Goal: Information Seeking & Learning: Learn about a topic

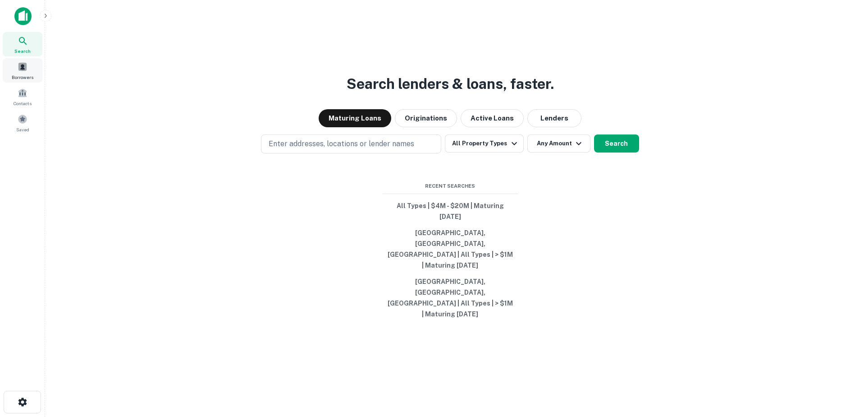
click at [15, 74] on span "Borrowers" at bounding box center [23, 77] width 22 height 7
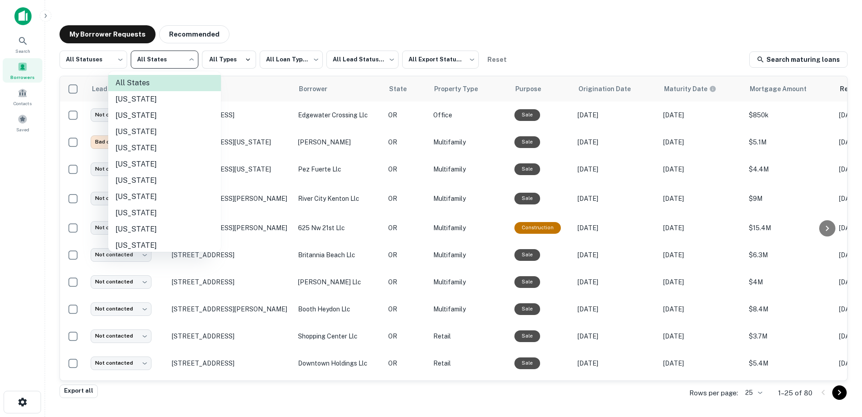
click at [165, 69] on body "**********" at bounding box center [431, 208] width 862 height 417
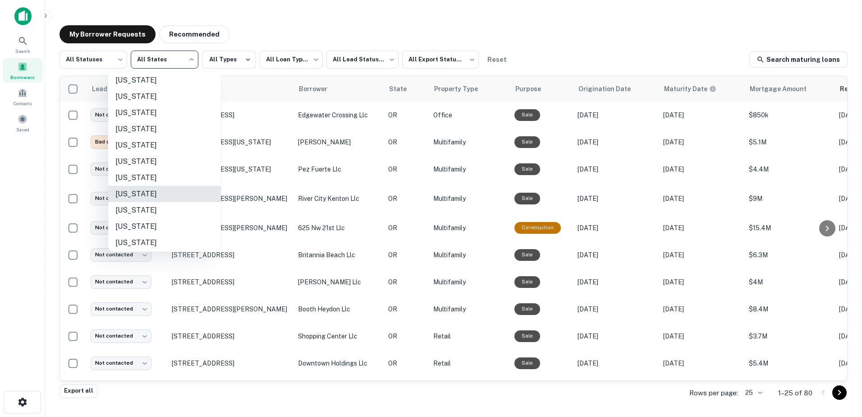
click at [136, 191] on li "Oregon" at bounding box center [164, 194] width 113 height 16
type input "**"
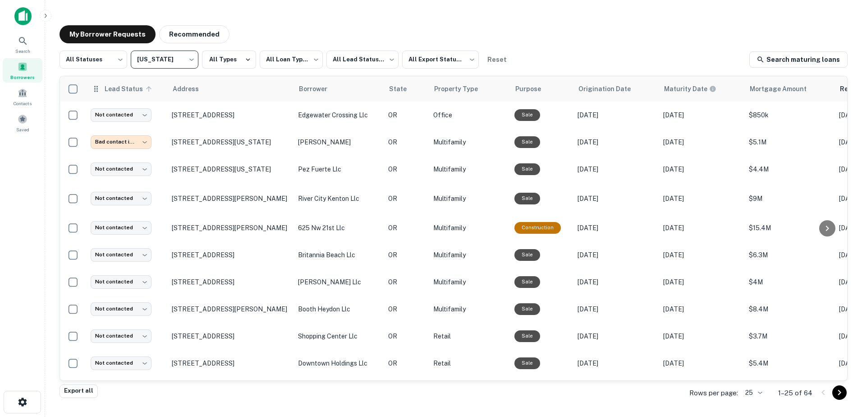
click at [126, 92] on span "Lead Status" at bounding box center [129, 88] width 51 height 11
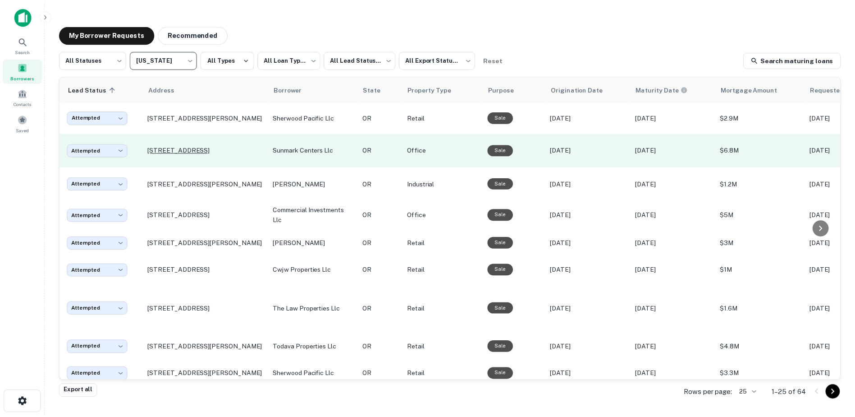
scroll to position [0, 23]
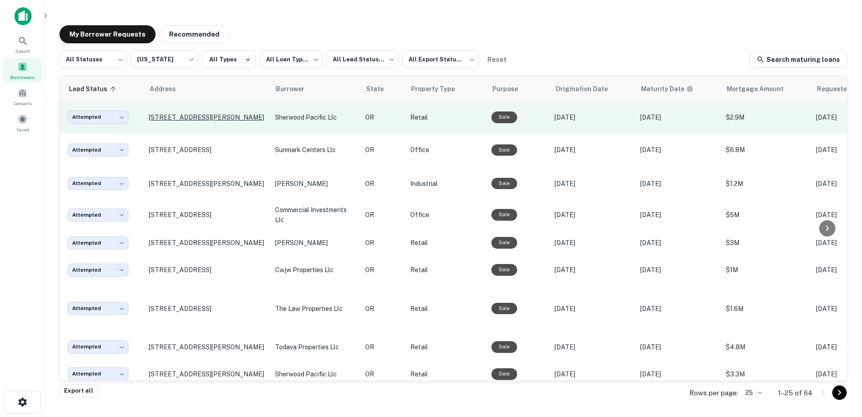
click at [222, 114] on p "14841 Sw Tualatin Sherwood Rd Sherwood, OR 97140" at bounding box center [207, 117] width 117 height 8
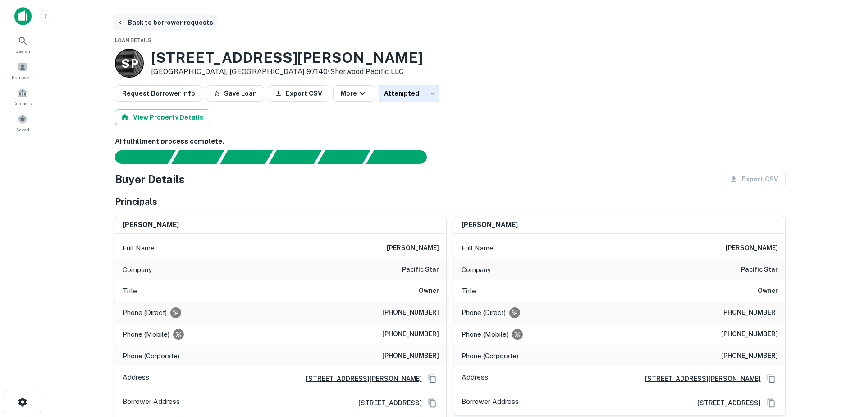
click at [118, 23] on icon "button" at bounding box center [120, 22] width 7 height 7
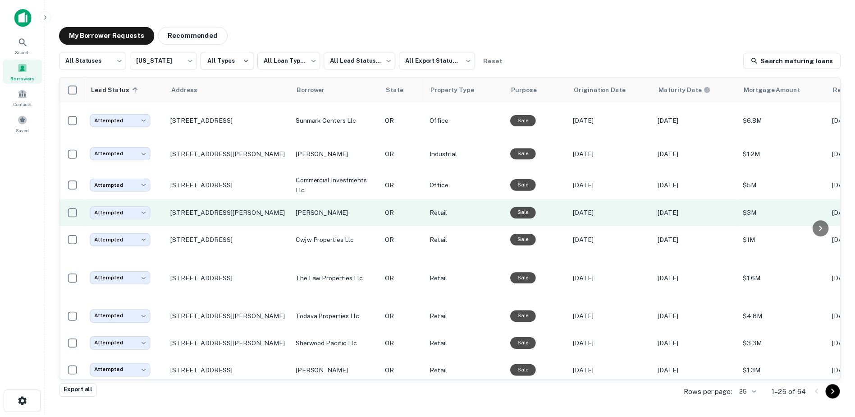
scroll to position [31, 0]
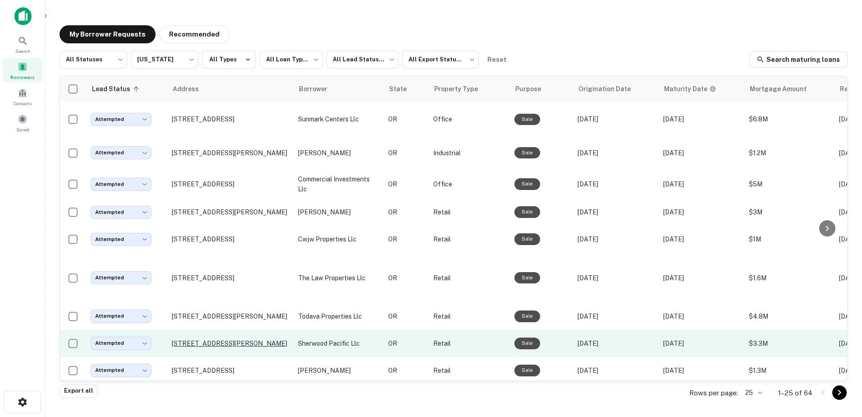
click at [249, 339] on p "14841 Sw Tualatin Sherwood Rd Ste 501 Sherwood, OR 97140" at bounding box center [230, 343] width 117 height 8
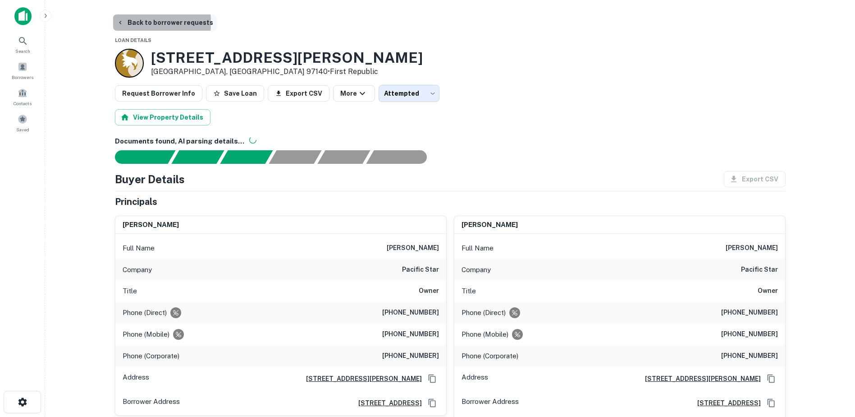
click at [122, 23] on icon "button" at bounding box center [120, 22] width 7 height 7
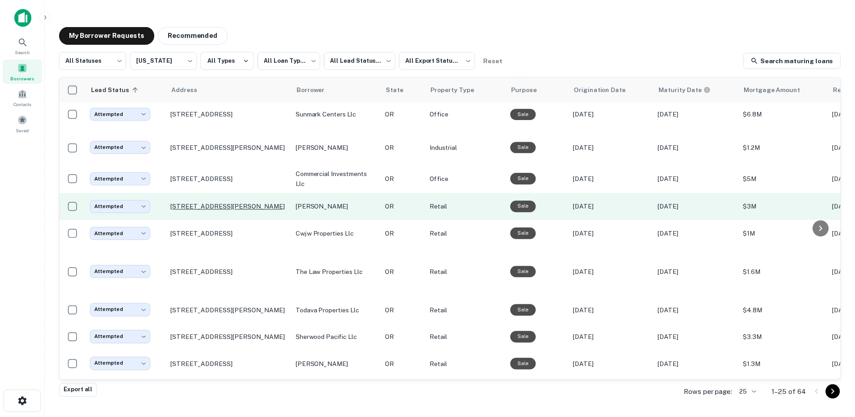
scroll to position [37, 0]
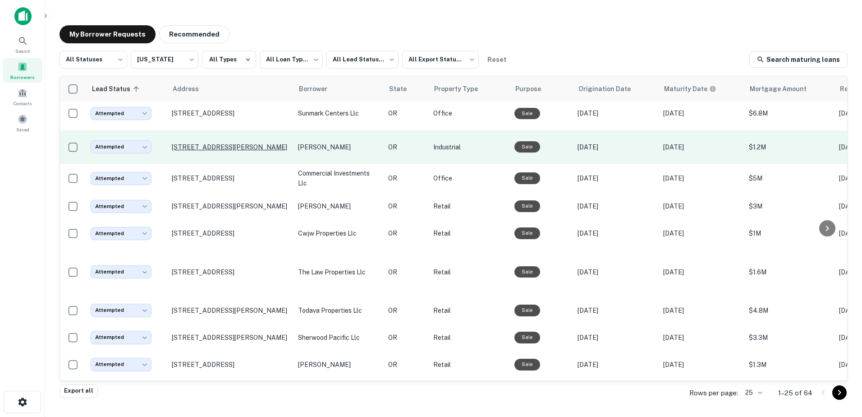
click at [221, 144] on p "63040 Lower Meadow Dr Bend, OR 97701" at bounding box center [230, 147] width 117 height 8
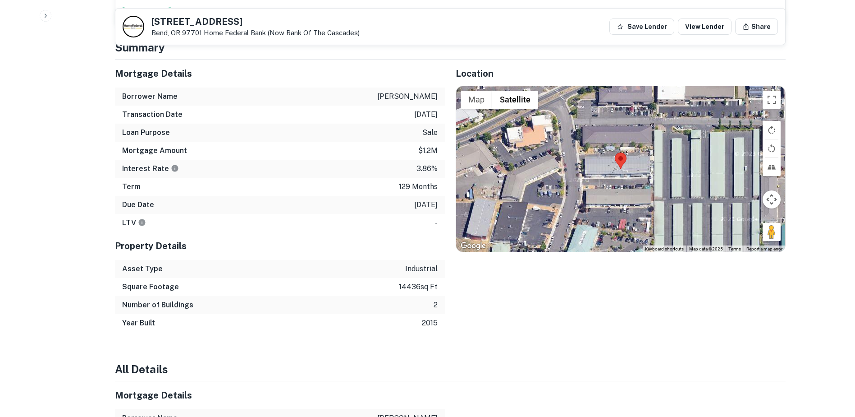
scroll to position [786, 0]
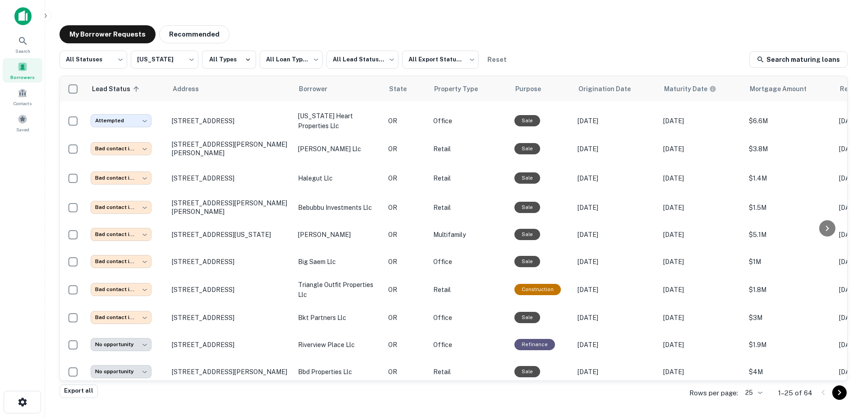
scroll to position [463, 0]
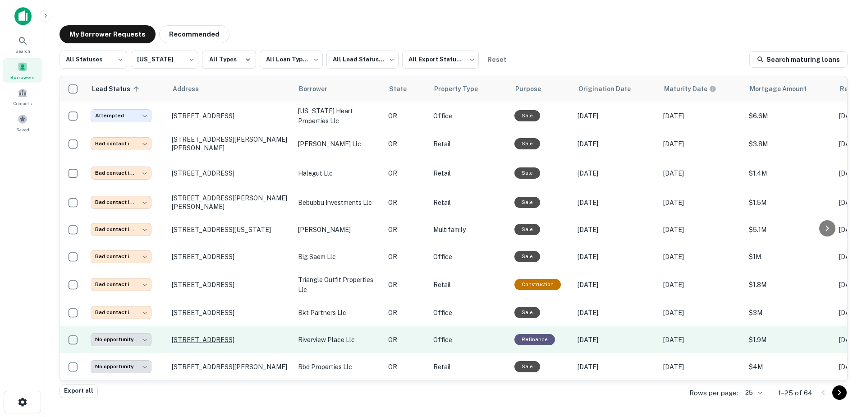
click at [207, 335] on p "201 Ferry St Se Salem, OR 97301" at bounding box center [230, 339] width 117 height 8
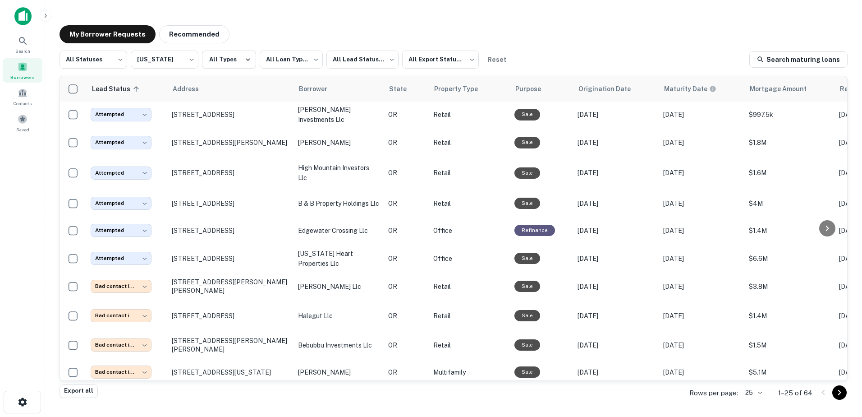
scroll to position [463, 0]
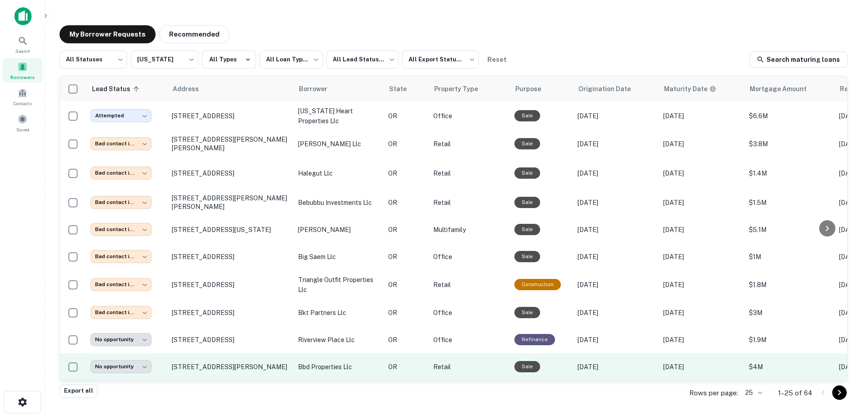
click at [331, 362] on p "bbd properties llc" at bounding box center [338, 367] width 81 height 10
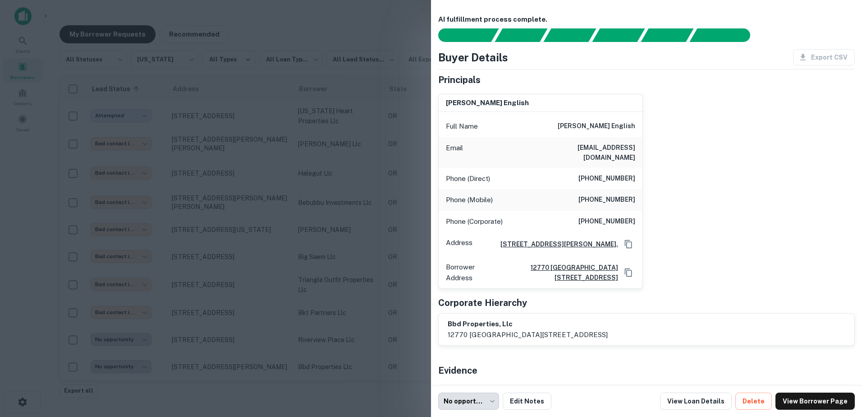
click at [372, 23] on div at bounding box center [431, 208] width 862 height 417
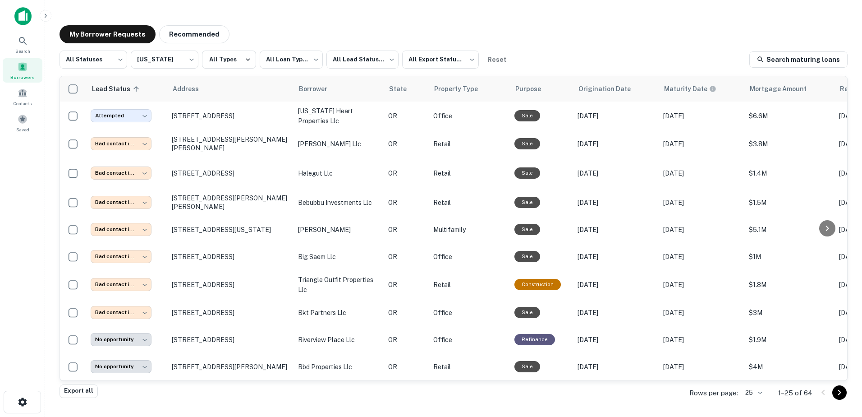
click at [841, 393] on icon "Go to next page" at bounding box center [839, 392] width 3 height 5
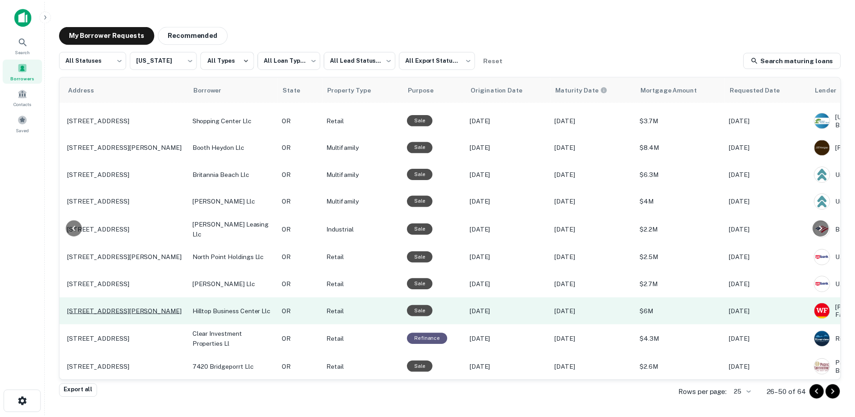
scroll to position [450, 0]
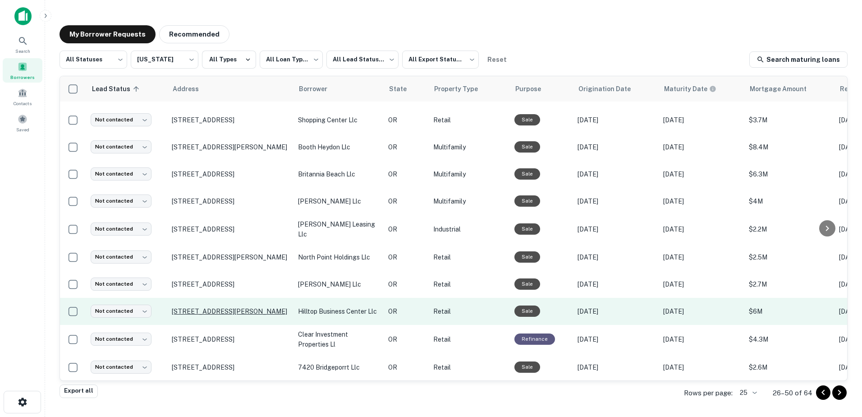
click at [218, 307] on p "7320 Sw Hunziker Rd Portland, OR 97223" at bounding box center [230, 311] width 117 height 8
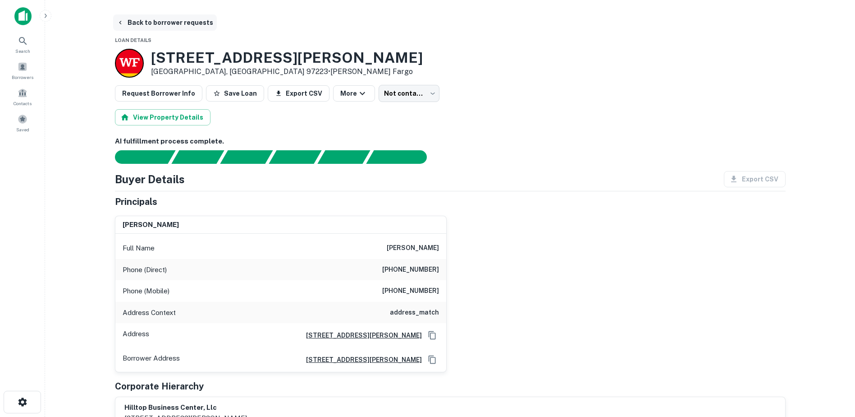
click at [122, 23] on icon "button" at bounding box center [120, 22] width 7 height 7
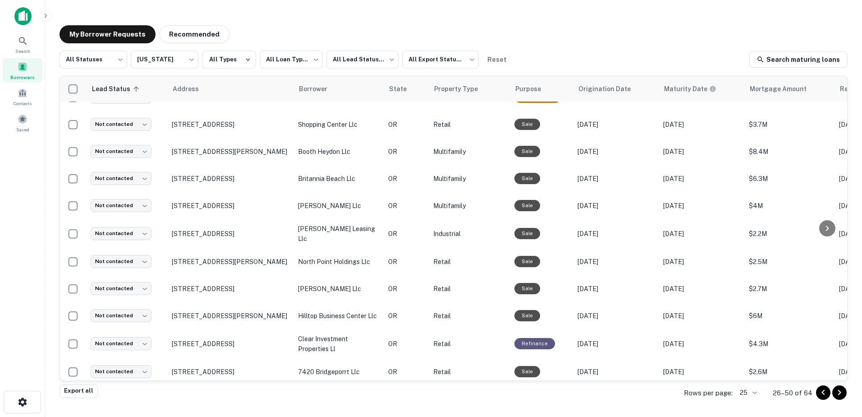
scroll to position [450, 0]
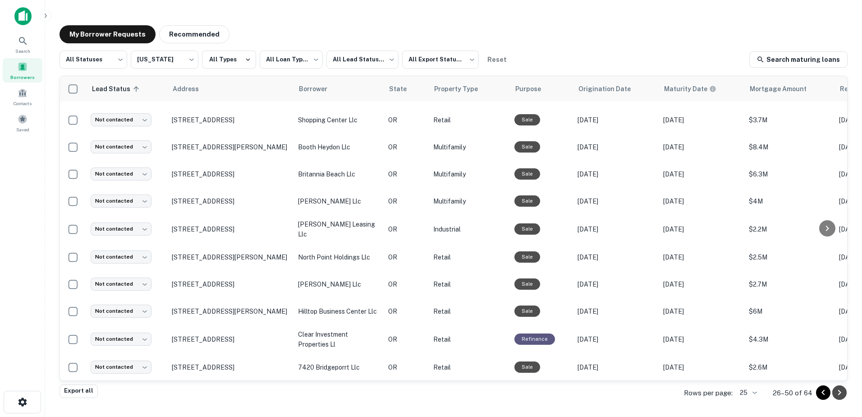
click at [838, 392] on icon "Go to next page" at bounding box center [839, 392] width 11 height 11
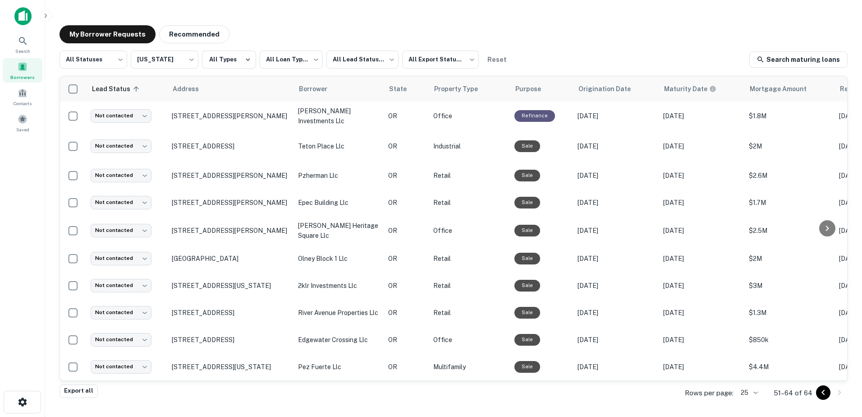
scroll to position [118, 0]
click at [757, 392] on body "**********" at bounding box center [431, 208] width 862 height 417
click at [663, 37] on div at bounding box center [431, 208] width 862 height 417
click at [839, 391] on div at bounding box center [831, 392] width 31 height 14
click at [829, 393] on button "Go to previous page" at bounding box center [823, 392] width 14 height 14
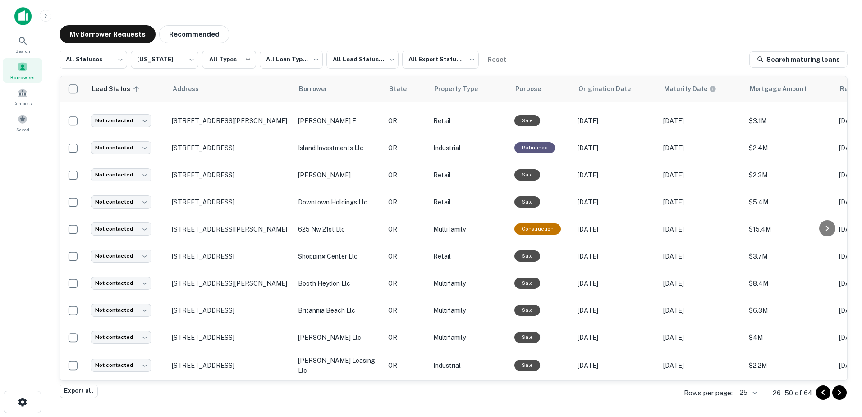
scroll to position [450, 0]
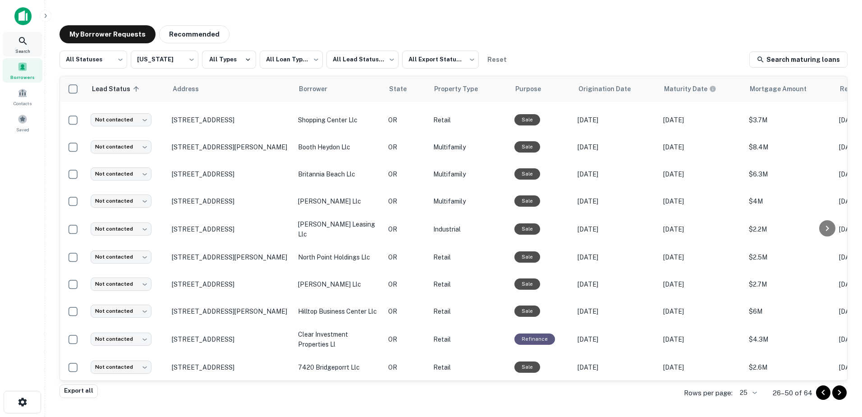
click at [20, 47] on div "Search" at bounding box center [23, 44] width 40 height 24
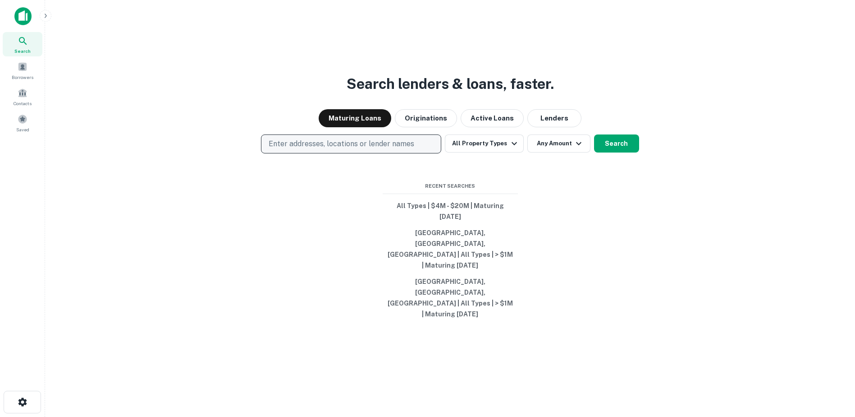
click at [400, 149] on p "Enter addresses, locations or lender names" at bounding box center [342, 143] width 146 height 11
type input "********"
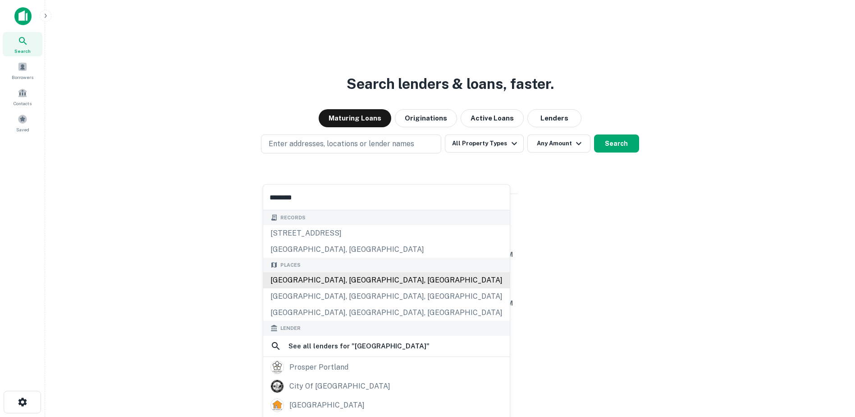
click at [323, 278] on div "Records 936 se portlandia ave, hillsboro, or, 97123 portland, oh Places Portlan…" at bounding box center [386, 378] width 247 height 337
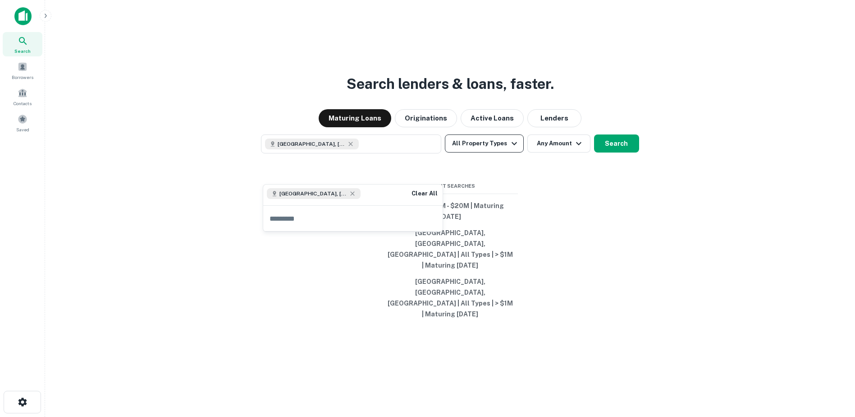
click at [502, 152] on button "All Property Types" at bounding box center [484, 143] width 78 height 18
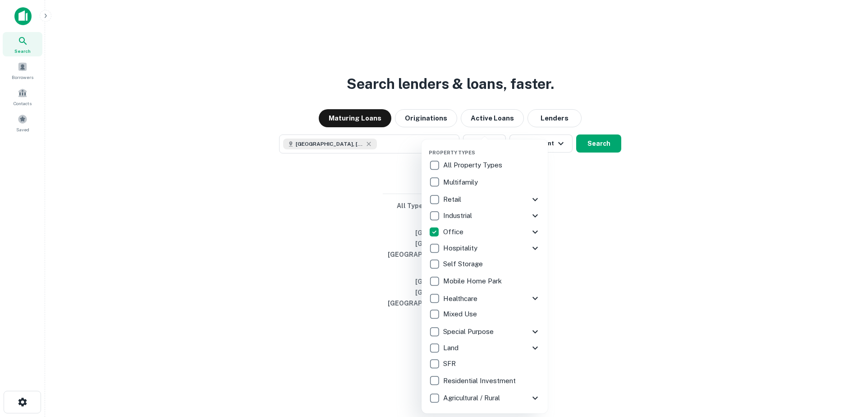
click at [617, 249] on div at bounding box center [431, 208] width 862 height 417
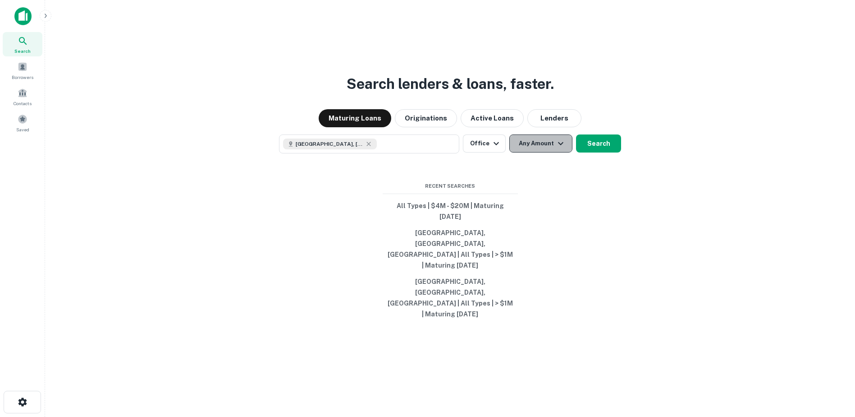
click at [548, 152] on button "Any Amount" at bounding box center [541, 143] width 63 height 18
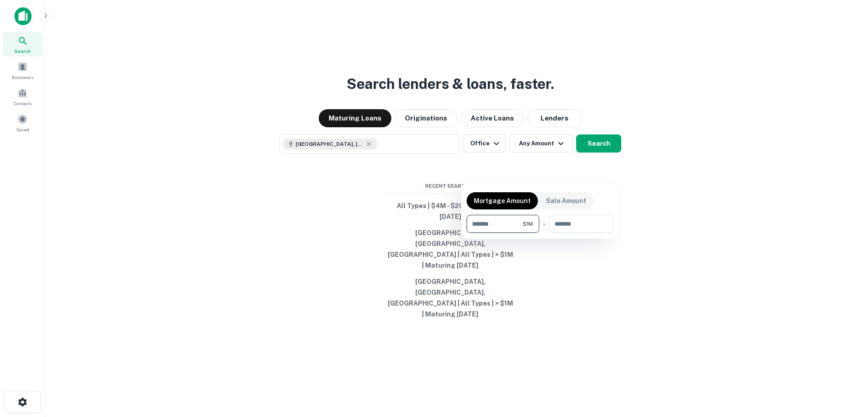
type input "*******"
click at [592, 173] on div at bounding box center [431, 208] width 862 height 417
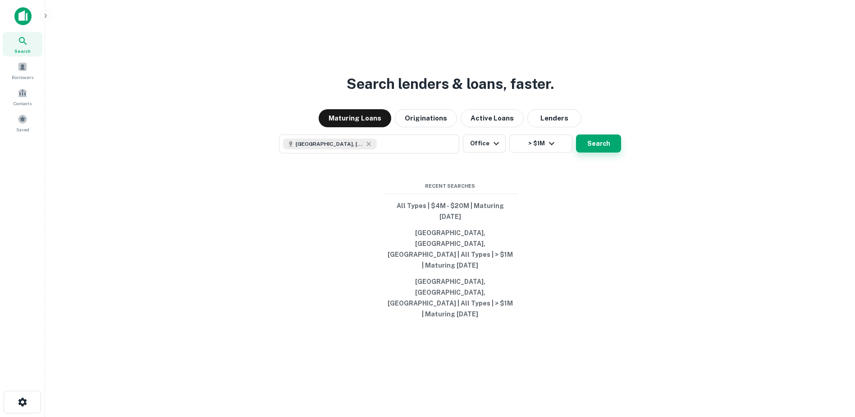
click at [590, 152] on button "Search" at bounding box center [598, 143] width 45 height 18
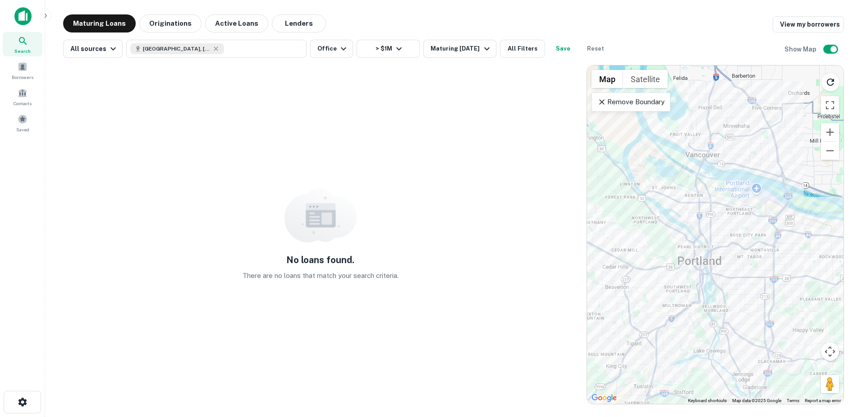
click at [620, 109] on div "Remove Boundary" at bounding box center [631, 101] width 79 height 19
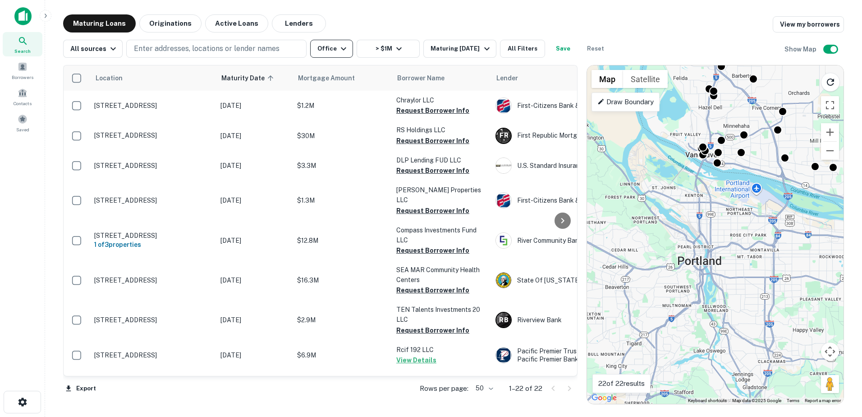
click at [338, 48] on icon "button" at bounding box center [343, 48] width 11 height 11
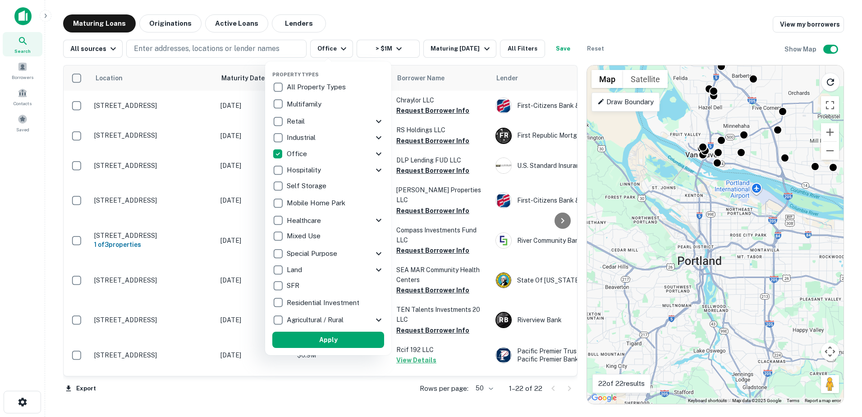
click at [380, 148] on icon at bounding box center [378, 153] width 11 height 11
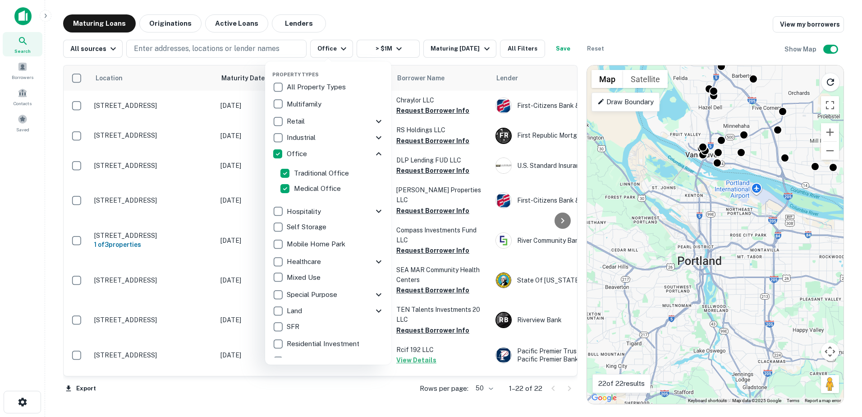
click at [373, 151] on icon at bounding box center [378, 153] width 11 height 11
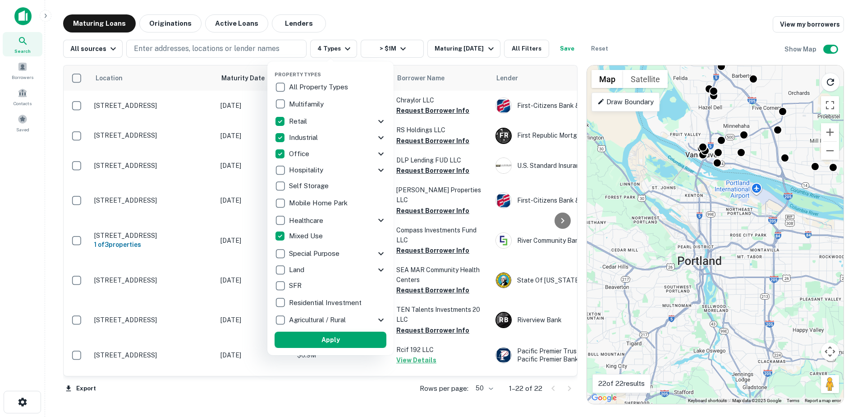
click at [341, 341] on button "Apply" at bounding box center [331, 339] width 112 height 16
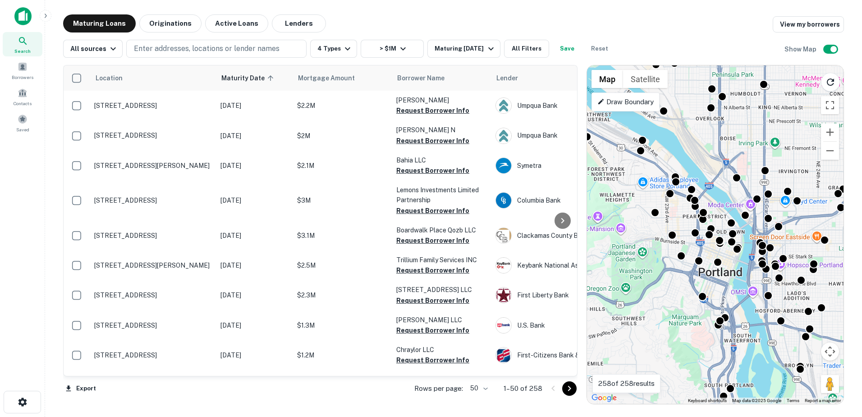
drag, startPoint x: 767, startPoint y: 274, endPoint x: 636, endPoint y: 268, distance: 130.9
click at [636, 268] on div "To activate drag with keyboard, press Alt + Enter. Once in keyboard drag state,…" at bounding box center [715, 234] width 257 height 338
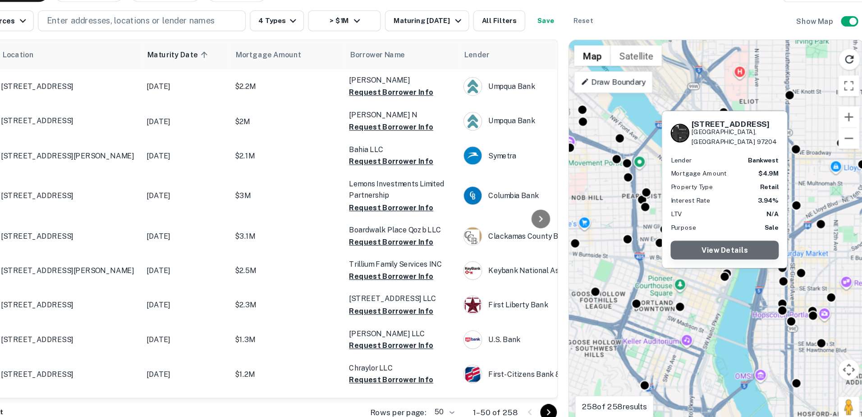
click at [711, 248] on link "View Details" at bounding box center [723, 247] width 94 height 16
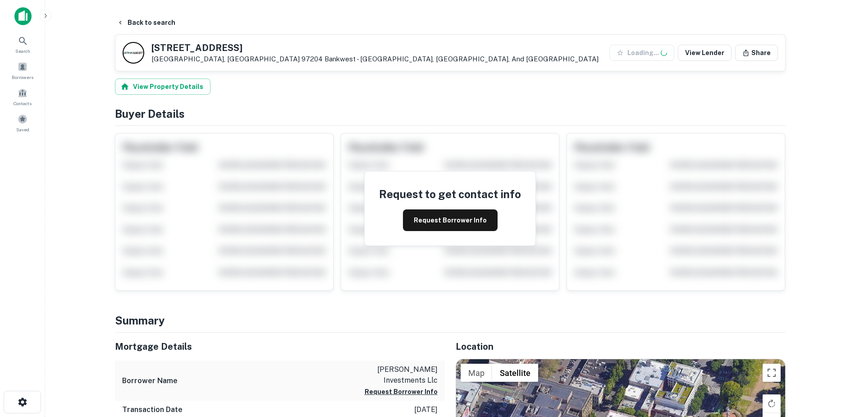
scroll to position [217, 0]
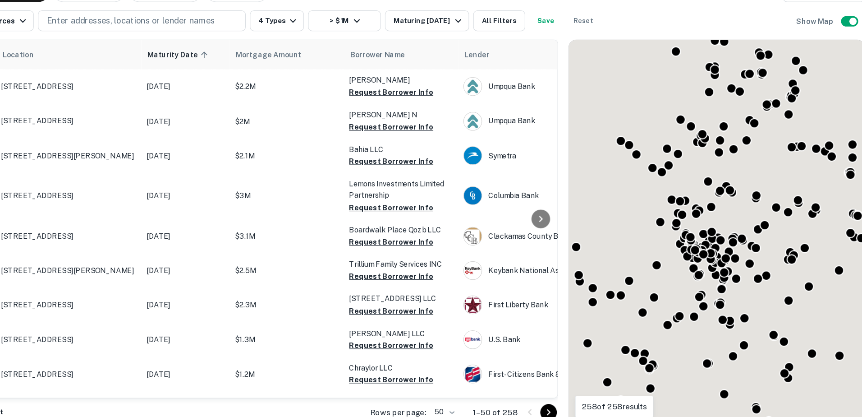
scroll to position [158, 0]
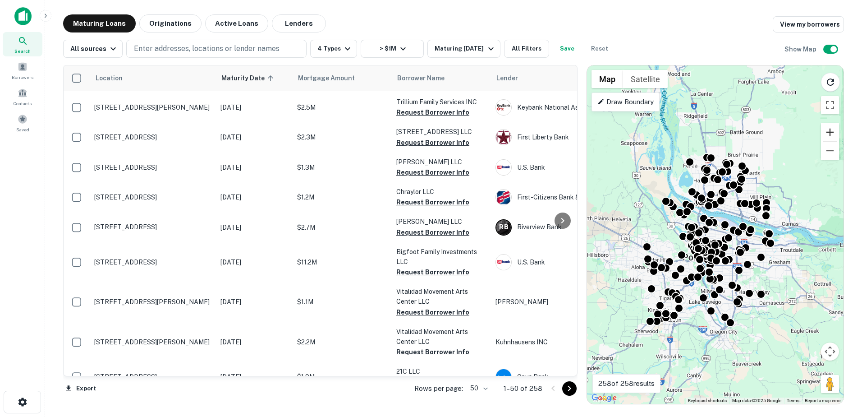
click at [828, 131] on button "Zoom in" at bounding box center [830, 132] width 18 height 18
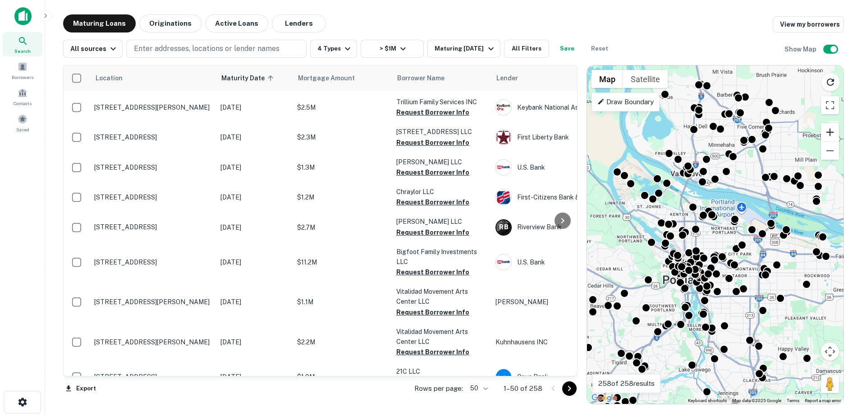
click at [828, 131] on button "Zoom in" at bounding box center [830, 132] width 18 height 18
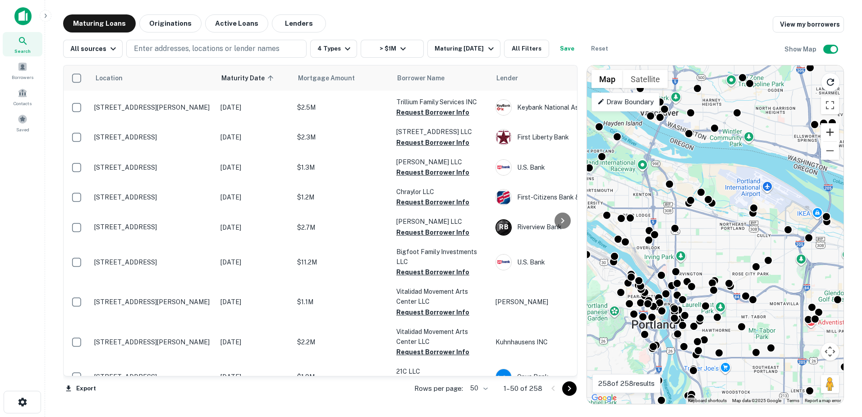
click at [828, 131] on button "Zoom in" at bounding box center [830, 132] width 18 height 18
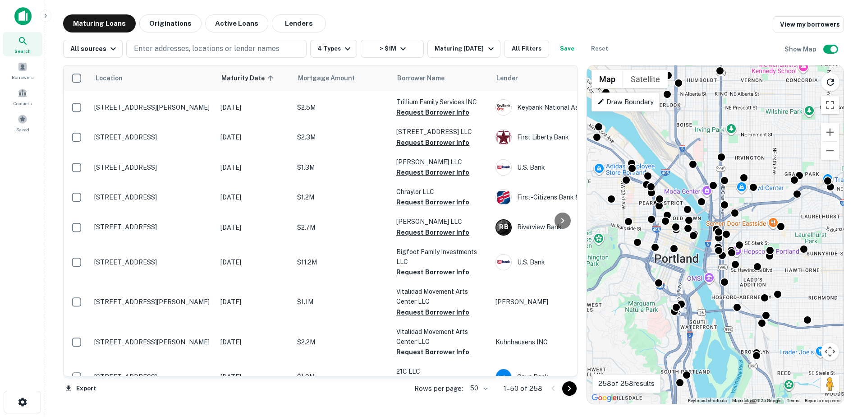
drag, startPoint x: 706, startPoint y: 284, endPoint x: 790, endPoint y: 128, distance: 177.6
click at [790, 128] on div "To activate drag with keyboard, press Alt + Enter. Once in keyboard drag state,…" at bounding box center [715, 234] width 257 height 338
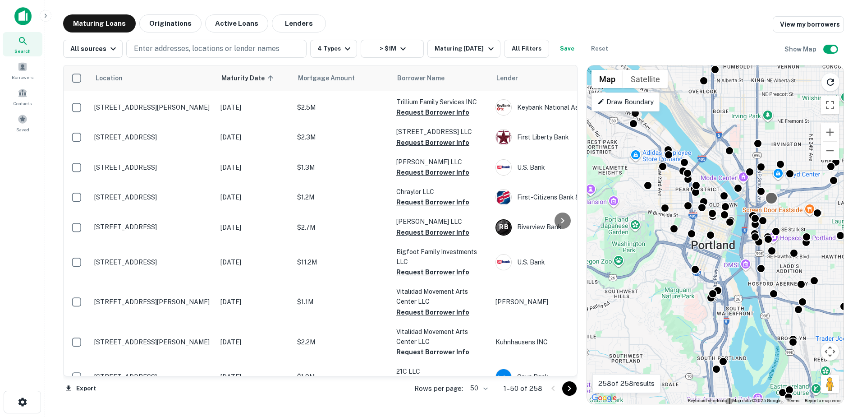
drag, startPoint x: 708, startPoint y: 240, endPoint x: 775, endPoint y: 193, distance: 81.9
click at [744, 231] on div "To activate drag with keyboard, press Alt + Enter. Once in keyboard drag state,…" at bounding box center [715, 234] width 257 height 338
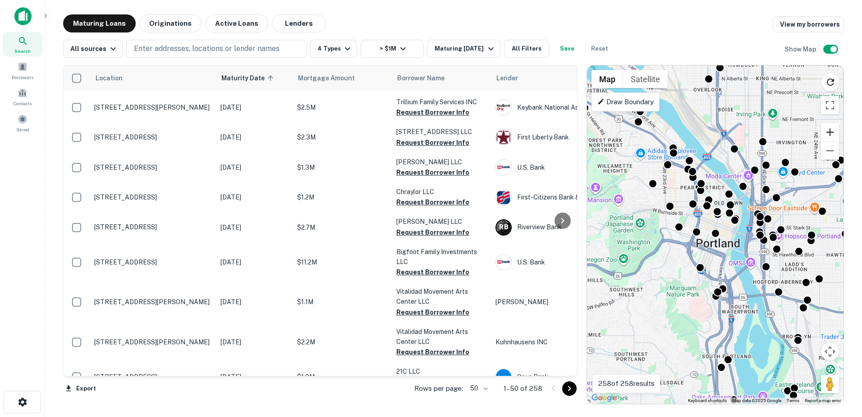
click at [826, 133] on button "Zoom in" at bounding box center [830, 132] width 18 height 18
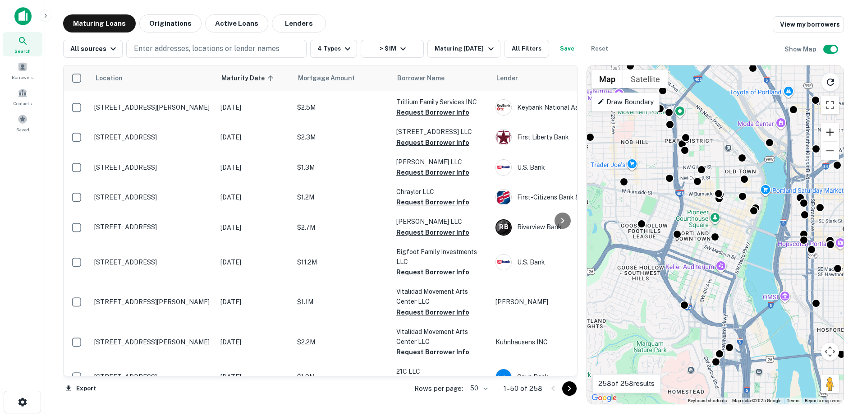
click at [826, 133] on button "Zoom in" at bounding box center [830, 132] width 18 height 18
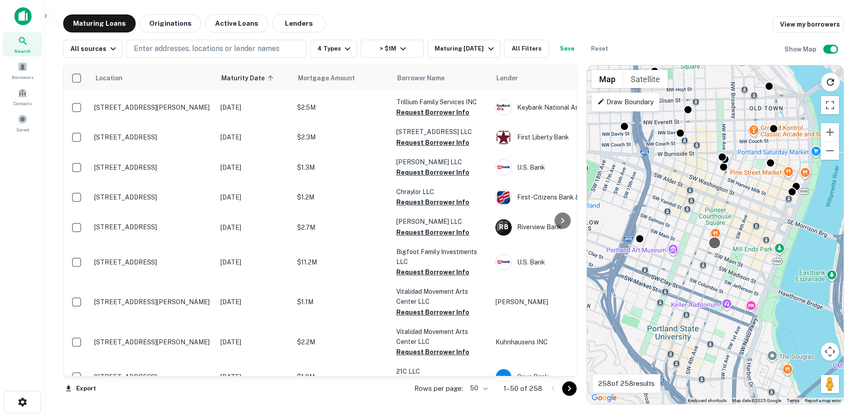
click at [714, 247] on div at bounding box center [714, 242] width 13 height 13
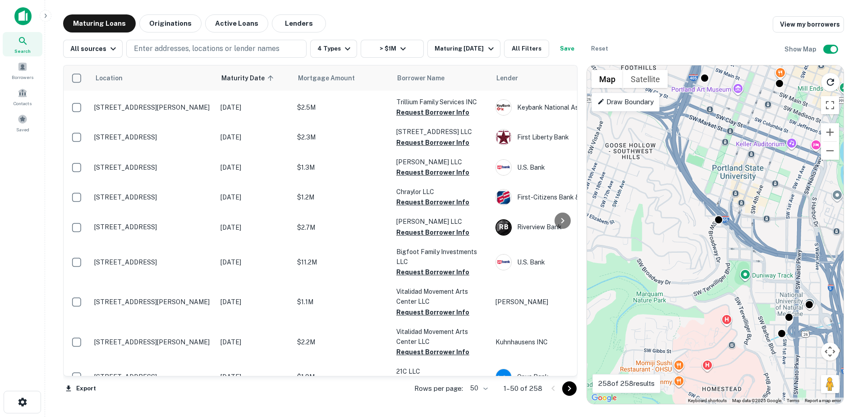
drag, startPoint x: 704, startPoint y: 311, endPoint x: 770, endPoint y: 149, distance: 174.2
click at [770, 149] on div "To activate drag with keyboard, press Alt + Enter. Once in keyboard drag state,…" at bounding box center [715, 234] width 257 height 338
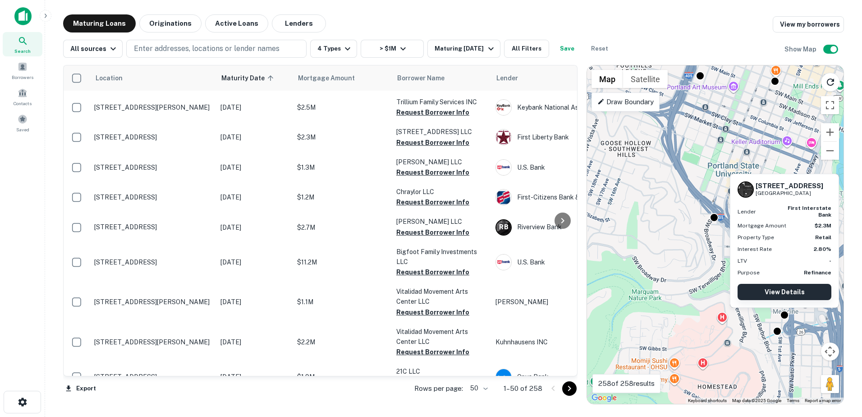
click at [786, 293] on link "View Details" at bounding box center [785, 292] width 94 height 16
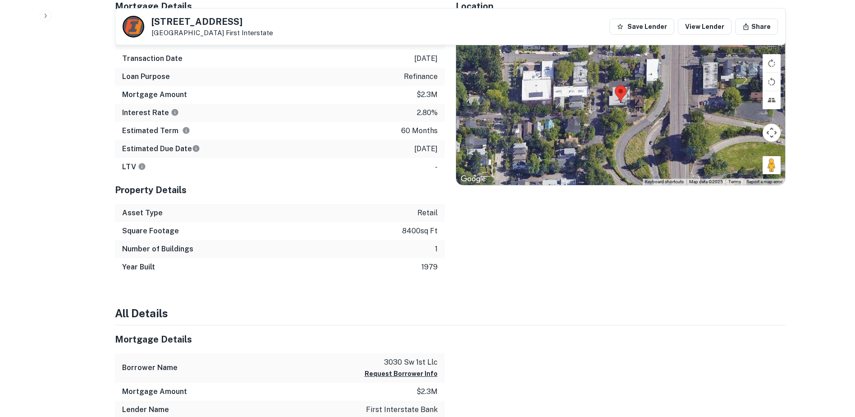
scroll to position [426, 0]
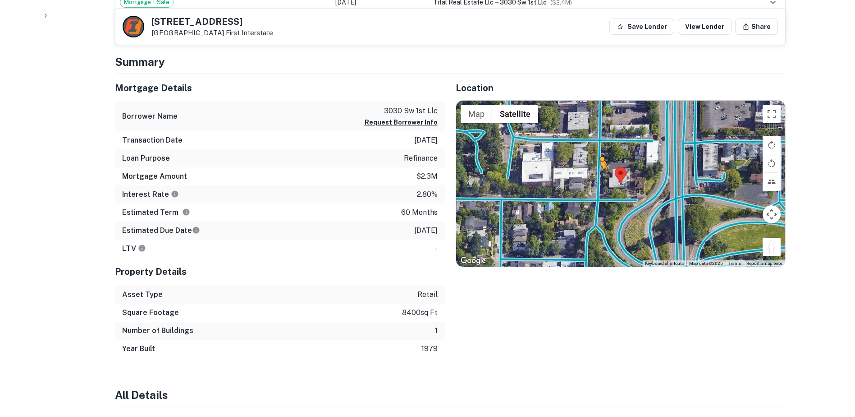
drag, startPoint x: 774, startPoint y: 243, endPoint x: 601, endPoint y: 179, distance: 185.2
click at [601, 179] on div "To activate drag with keyboard, press Alt + Enter. Once in keyboard drag state,…" at bounding box center [620, 184] width 329 height 166
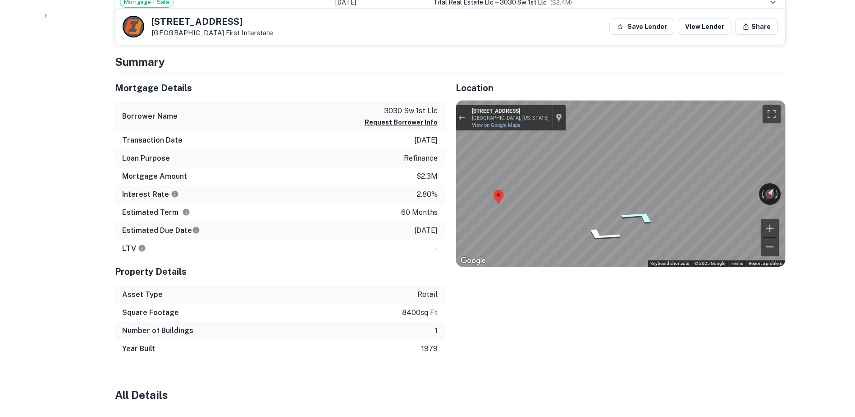
click at [635, 217] on icon "Go South, SW 1st Ave" at bounding box center [640, 216] width 68 height 21
click at [733, 197] on div "← Move left → Move right ↑ Move up ↓ Move down + Zoom in - Zoom out [STREET_ADD…" at bounding box center [620, 184] width 329 height 166
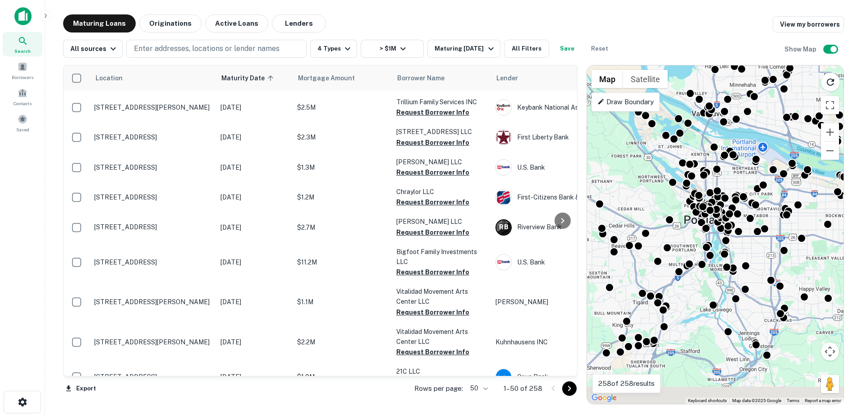
drag, startPoint x: 699, startPoint y: 312, endPoint x: 703, endPoint y: 279, distance: 33.7
click at [703, 279] on div "To activate drag with keyboard, press Alt + Enter. Once in keyboard drag state,…" at bounding box center [715, 234] width 257 height 338
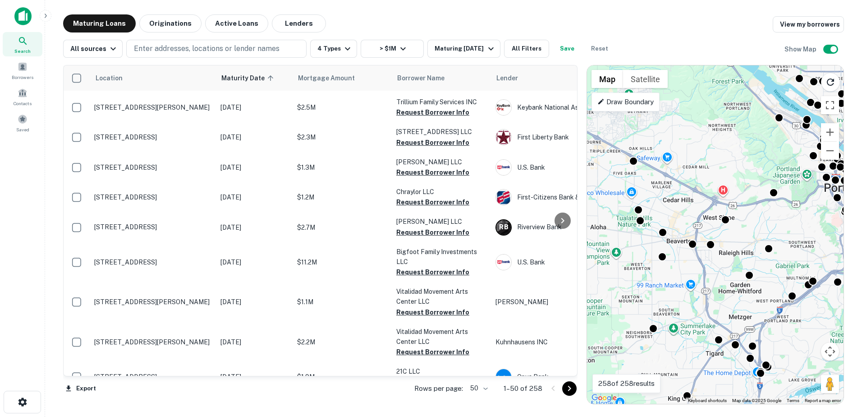
drag, startPoint x: 679, startPoint y: 211, endPoint x: 730, endPoint y: 212, distance: 51.0
click at [730, 212] on div "To activate drag with keyboard, press Alt + Enter. Once in keyboard drag state,…" at bounding box center [715, 234] width 257 height 338
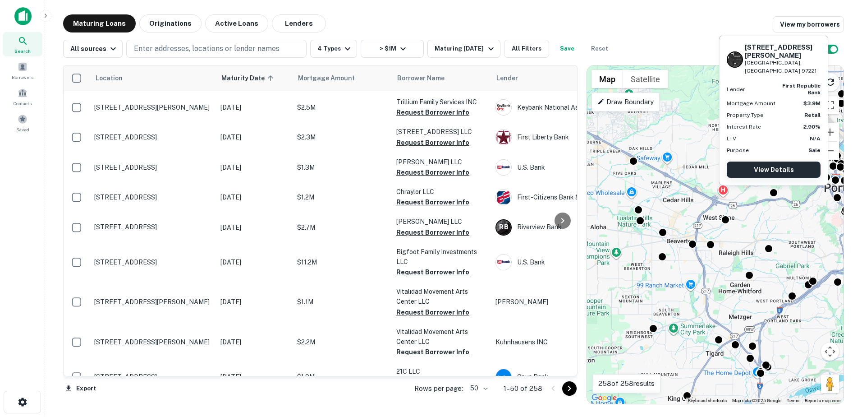
click at [771, 174] on link "View Details" at bounding box center [774, 169] width 94 height 16
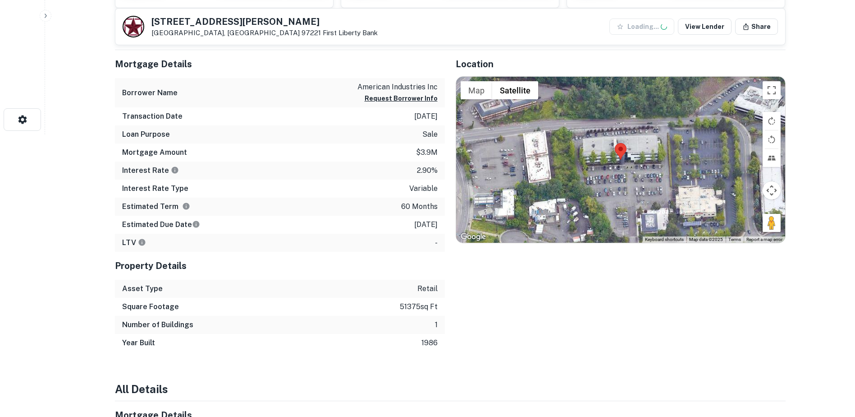
scroll to position [297, 0]
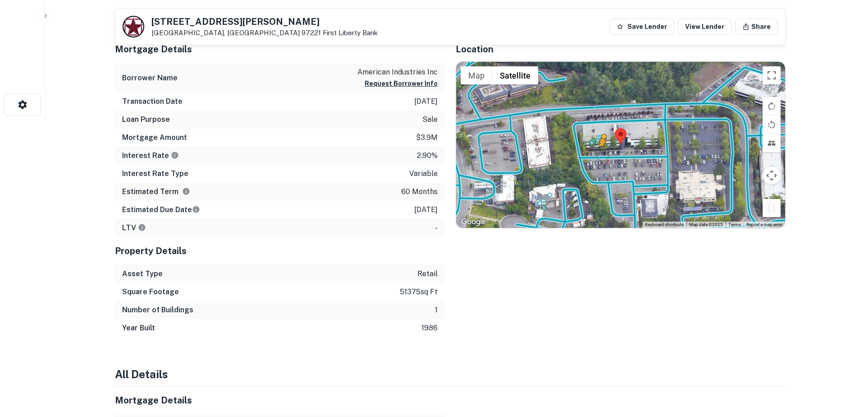
drag, startPoint x: 767, startPoint y: 210, endPoint x: 602, endPoint y: 155, distance: 173.0
click at [602, 155] on div "To activate drag with keyboard, press Alt + Enter. Once in keyboard drag state,…" at bounding box center [620, 145] width 329 height 166
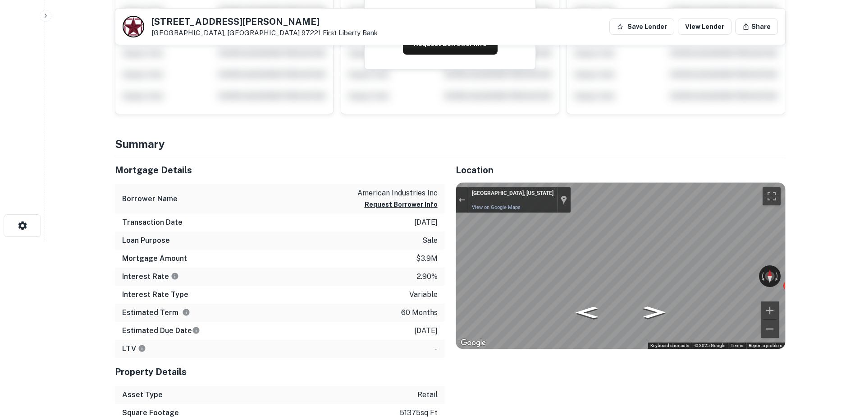
scroll to position [162, 0]
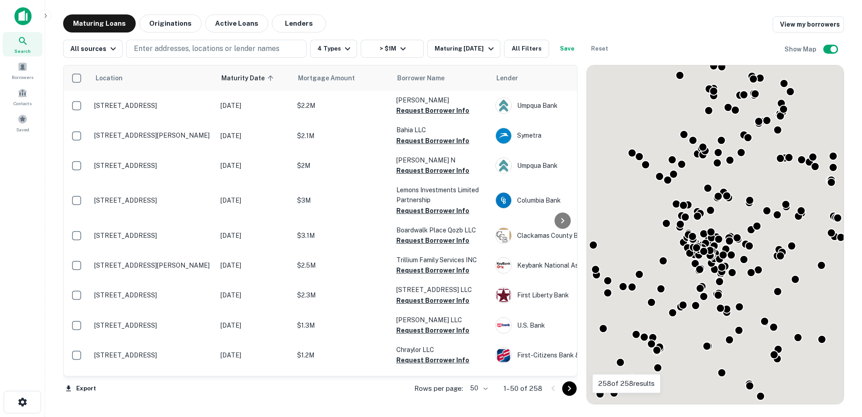
scroll to position [158, 0]
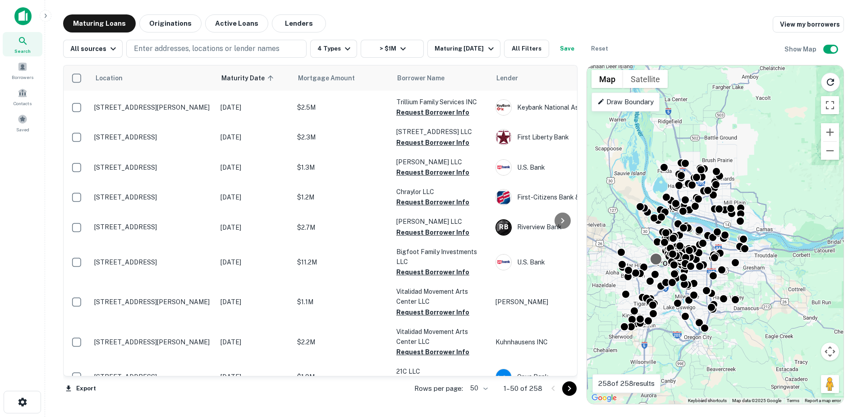
drag, startPoint x: 637, startPoint y: 257, endPoint x: 677, endPoint y: 257, distance: 40.1
click at [677, 257] on div "To activate drag with keyboard, press Alt + Enter. Once in keyboard drag state,…" at bounding box center [715, 234] width 257 height 338
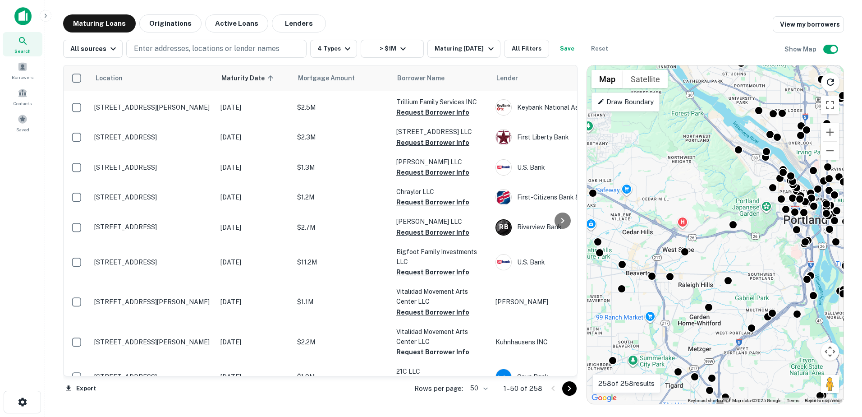
drag, startPoint x: 706, startPoint y: 239, endPoint x: 695, endPoint y: 222, distance: 20.6
click at [695, 222] on div "To activate drag with keyboard, press Alt + Enter. Once in keyboard drag state,…" at bounding box center [715, 234] width 257 height 338
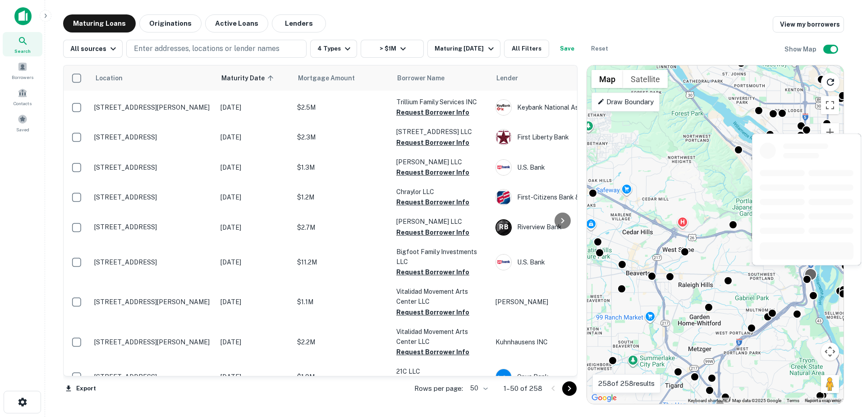
click at [813, 274] on div at bounding box center [810, 274] width 13 height 13
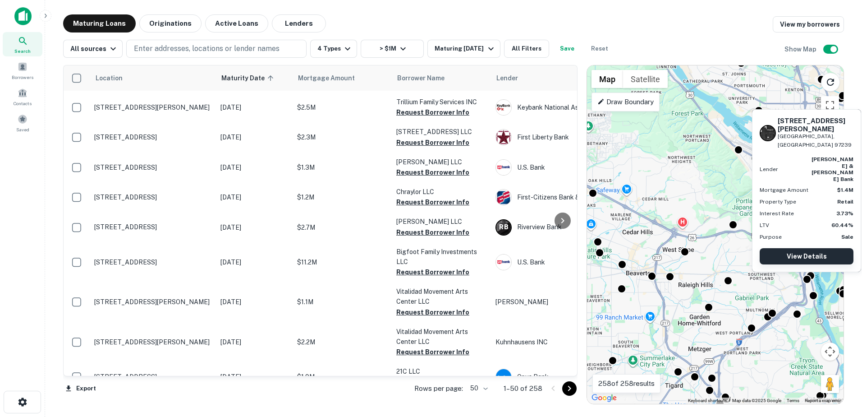
click at [800, 260] on link "View Details" at bounding box center [807, 256] width 94 height 16
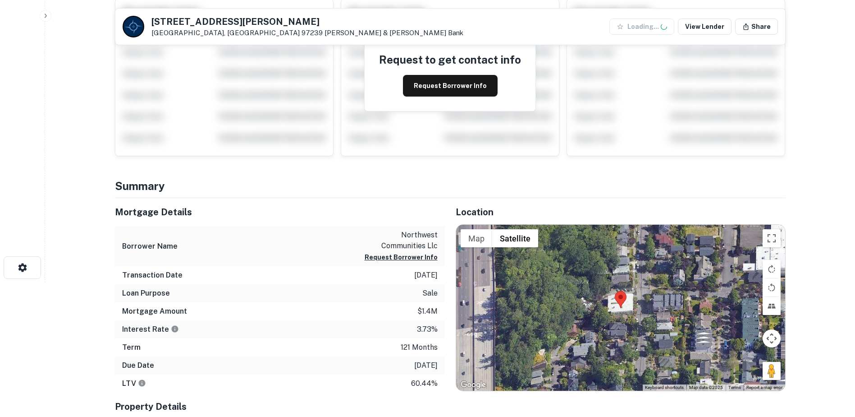
scroll to position [276, 0]
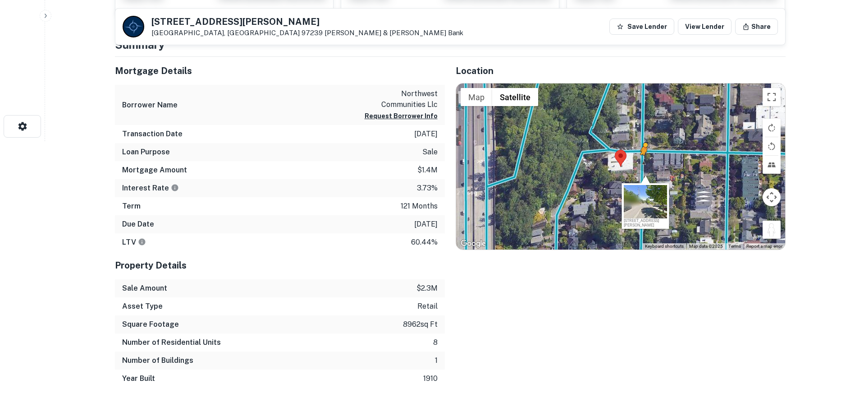
drag, startPoint x: 768, startPoint y: 229, endPoint x: 644, endPoint y: 163, distance: 140.6
click at [644, 163] on div "To activate drag with keyboard, press Alt + Enter. Once in keyboard drag state,…" at bounding box center [620, 166] width 329 height 166
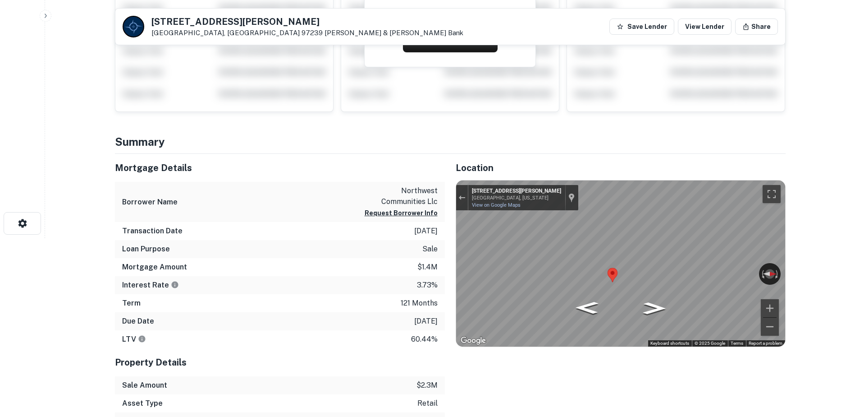
scroll to position [0, 0]
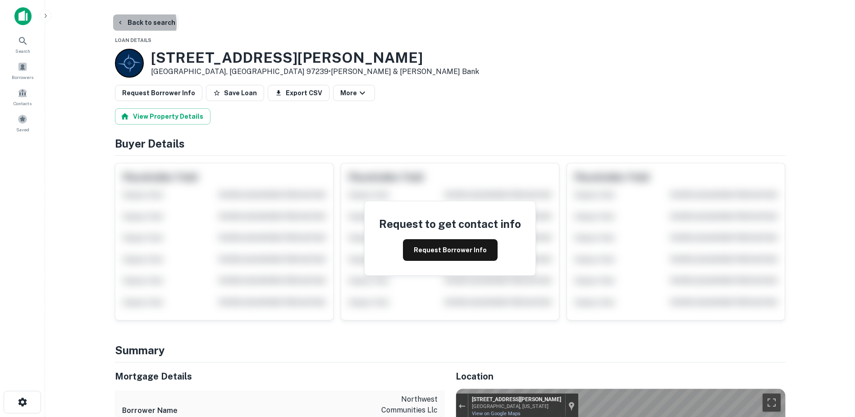
click at [131, 24] on button "Back to search" at bounding box center [146, 22] width 66 height 16
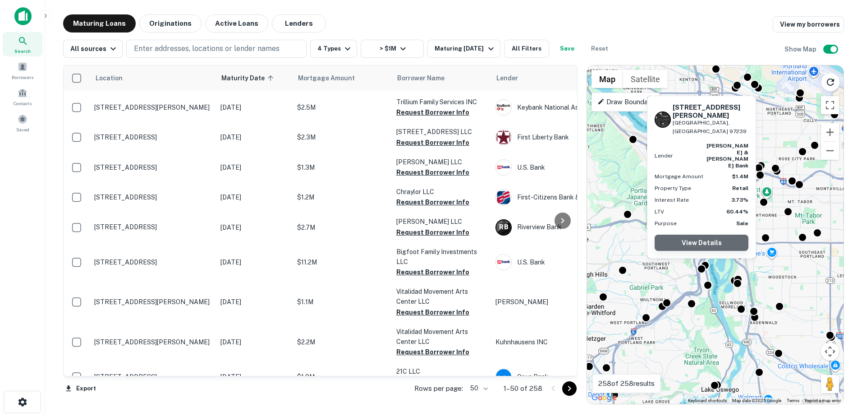
click at [701, 244] on link "View Details" at bounding box center [702, 242] width 94 height 16
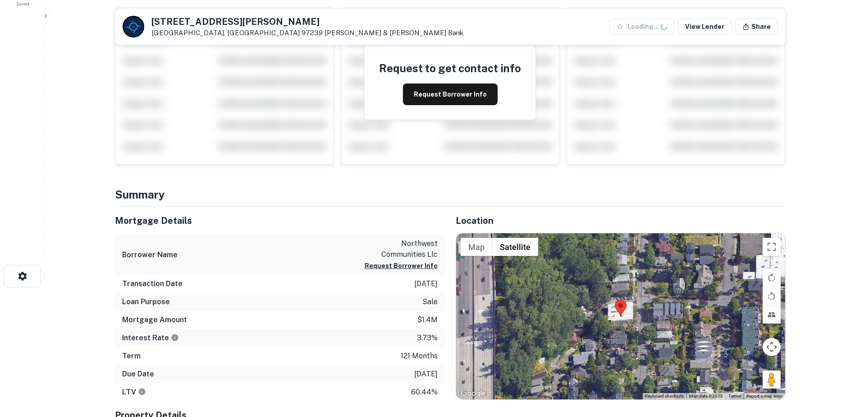
scroll to position [135, 0]
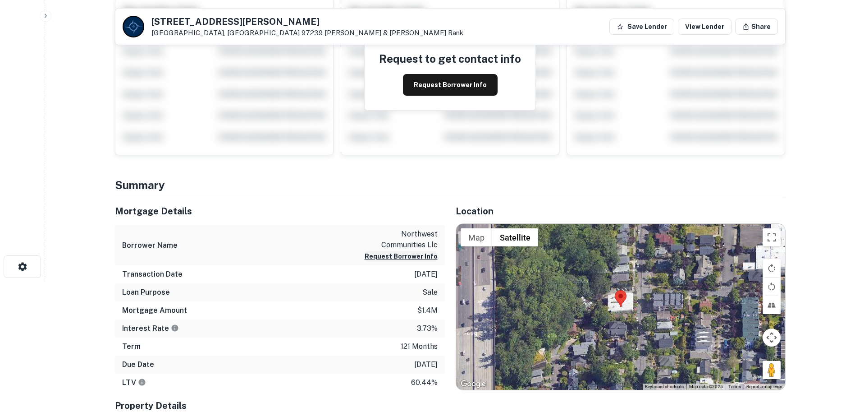
click at [404, 255] on button "Request Borrower Info" at bounding box center [401, 256] width 73 height 11
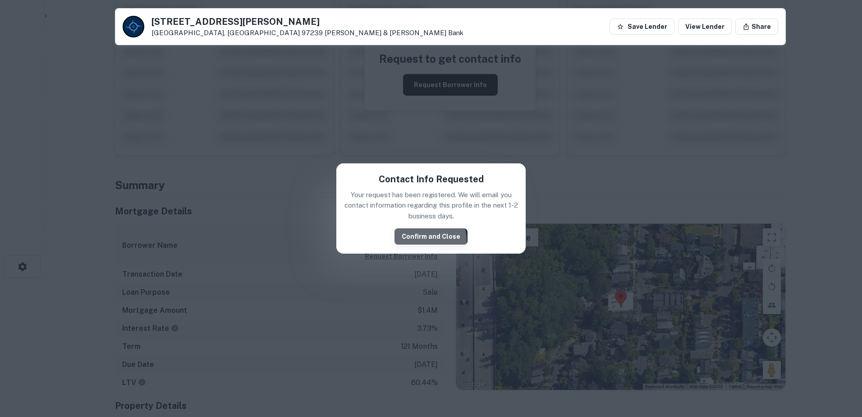
click at [425, 240] on button "Confirm and Close" at bounding box center [431, 236] width 73 height 16
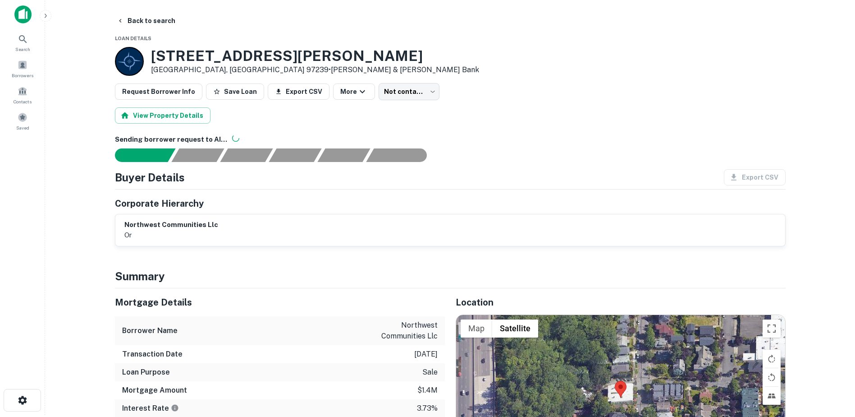
scroll to position [0, 0]
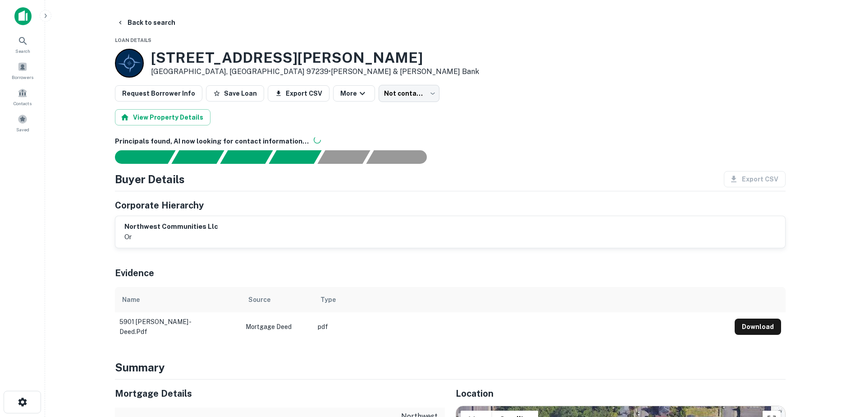
drag, startPoint x: 512, startPoint y: 122, endPoint x: 515, endPoint y: 100, distance: 21.8
click at [513, 121] on div "View Property Details" at bounding box center [450, 117] width 671 height 16
